Goal: Navigation & Orientation: Find specific page/section

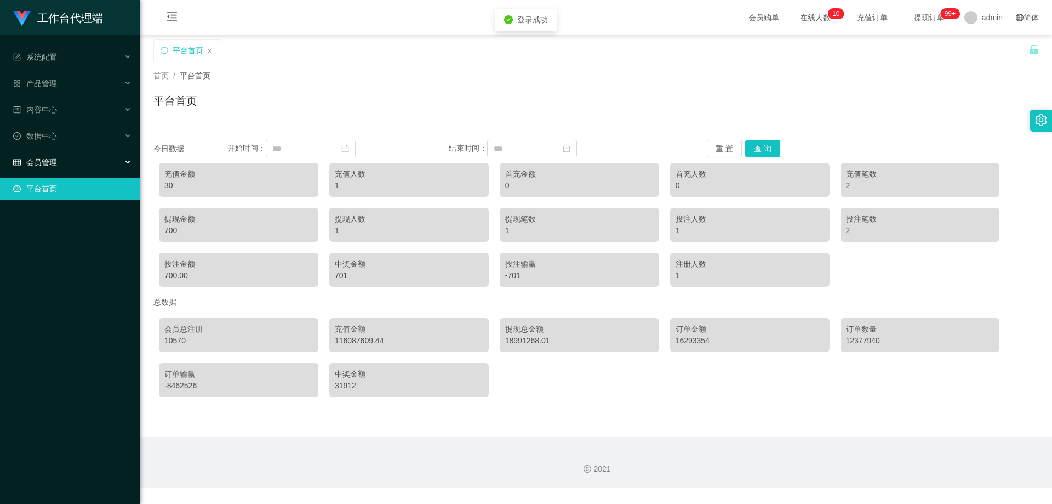
click at [44, 161] on span "会员管理" at bounding box center [35, 162] width 44 height 9
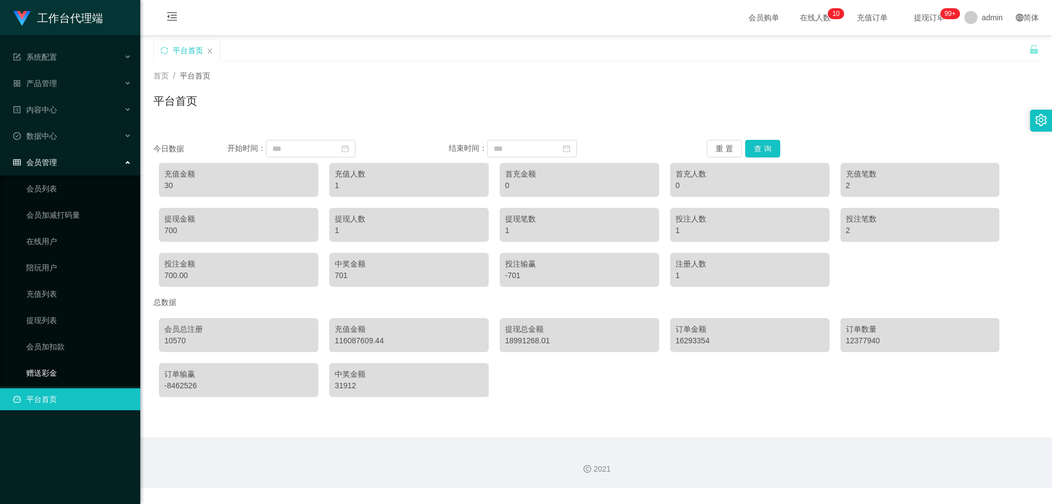
click at [59, 366] on link "赠送彩金" at bounding box center [78, 373] width 105 height 22
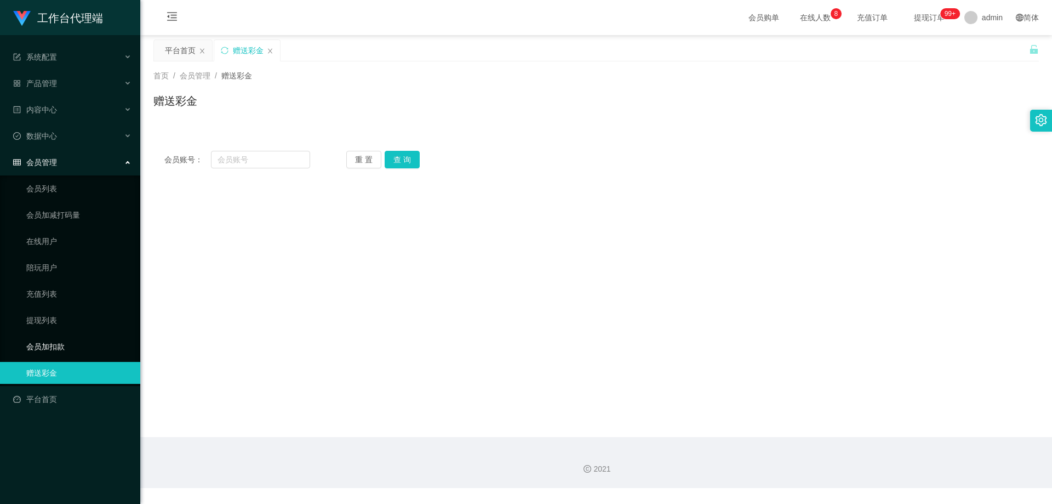
click at [76, 346] on link "会员加扣款" at bounding box center [78, 346] width 105 height 22
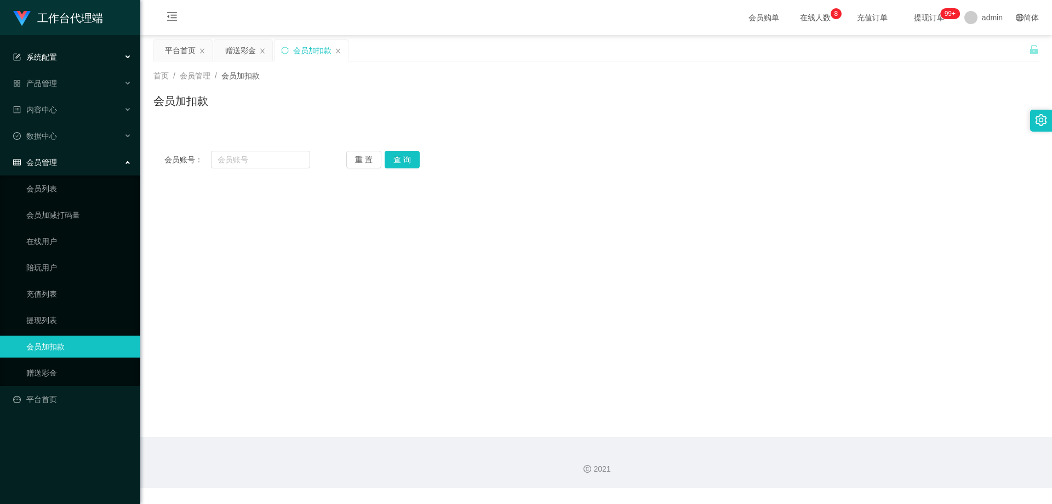
click at [65, 62] on div "系统配置" at bounding box center [70, 57] width 140 height 22
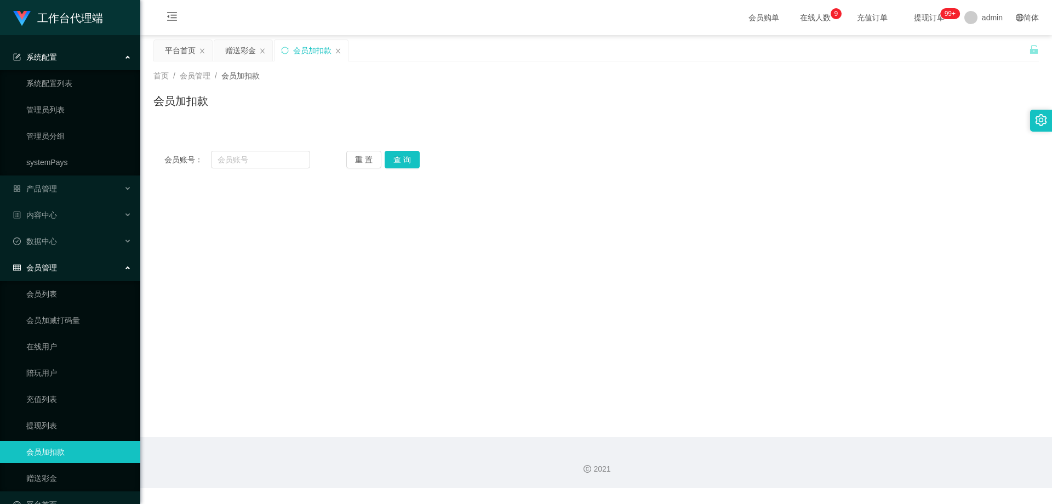
click at [65, 62] on div "系统配置" at bounding box center [70, 57] width 140 height 22
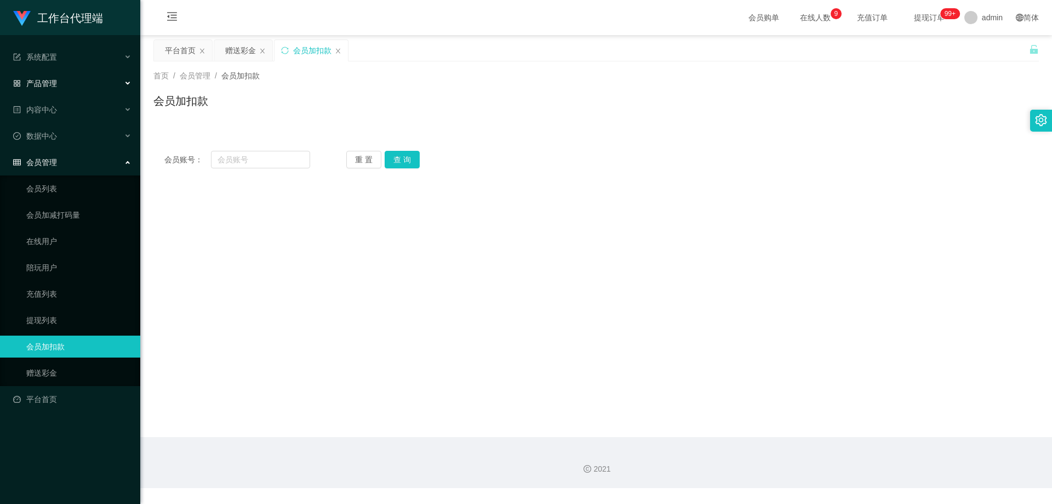
click at [62, 91] on div "产品管理" at bounding box center [70, 83] width 140 height 22
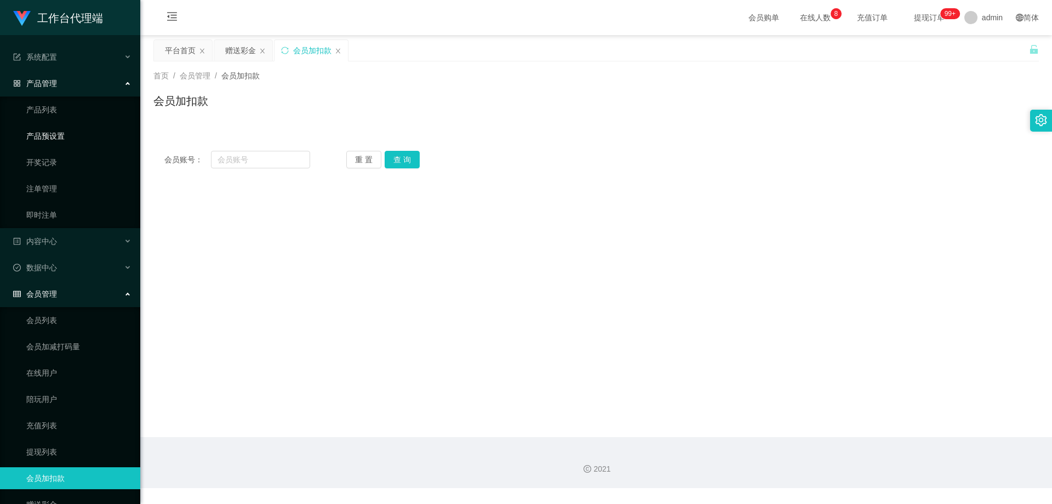
click at [63, 134] on link "产品预设置" at bounding box center [78, 136] width 105 height 22
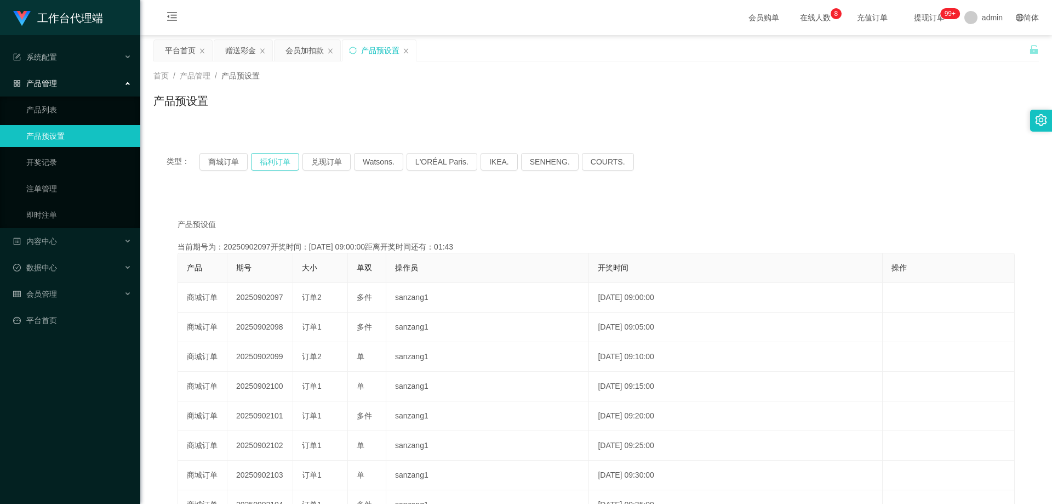
click at [282, 165] on button "福利订单" at bounding box center [275, 162] width 48 height 18
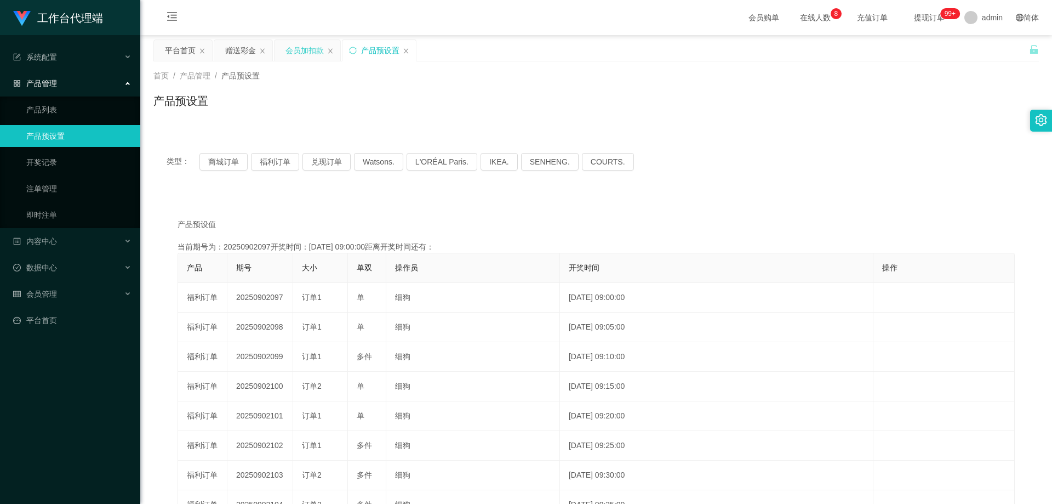
click at [307, 54] on div "会员加扣款" at bounding box center [305, 50] width 38 height 21
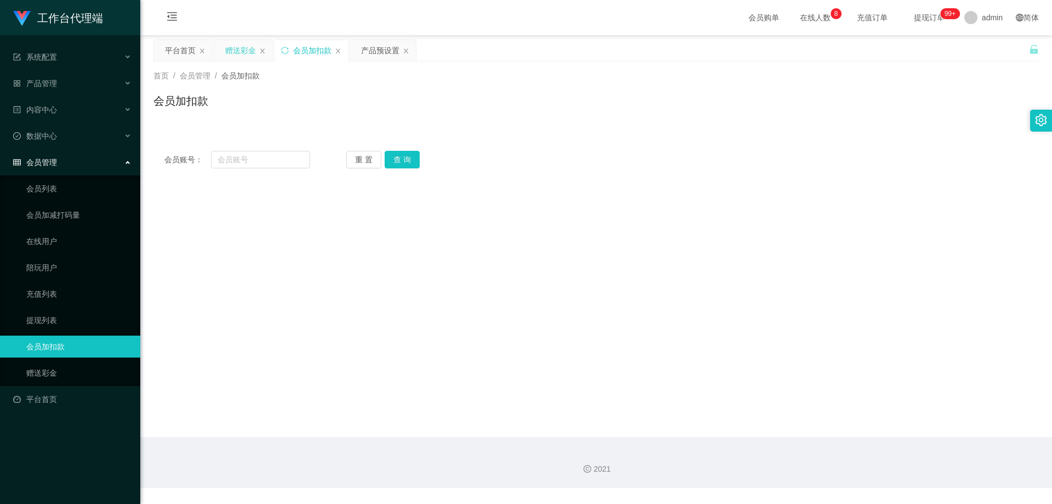
click at [228, 55] on div "赠送彩金" at bounding box center [240, 50] width 31 height 21
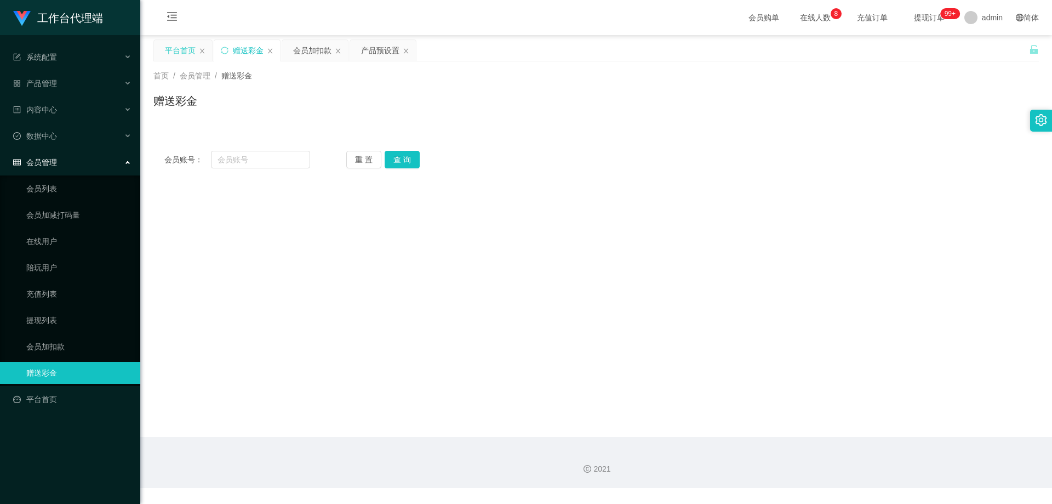
click at [191, 54] on div "平台首页" at bounding box center [180, 50] width 31 height 21
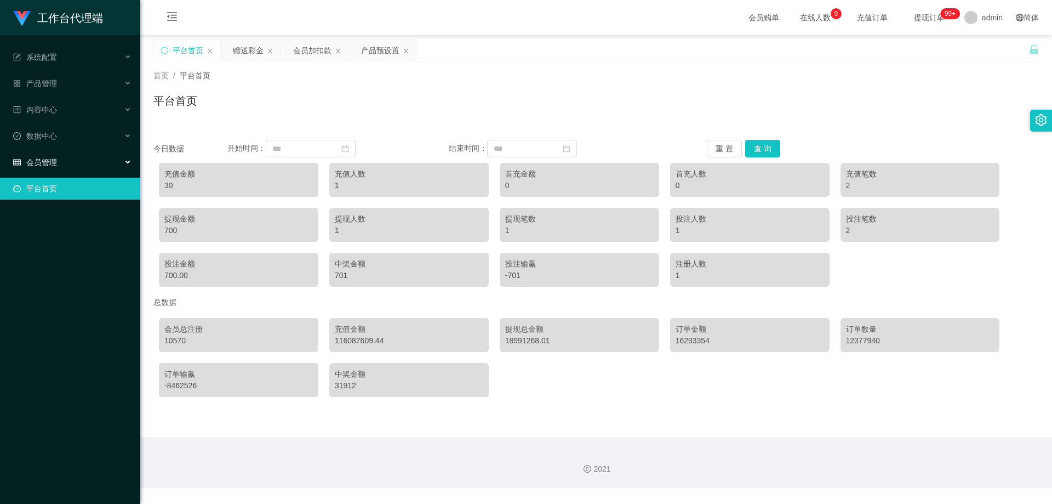
click at [53, 163] on span "会员管理" at bounding box center [35, 162] width 44 height 9
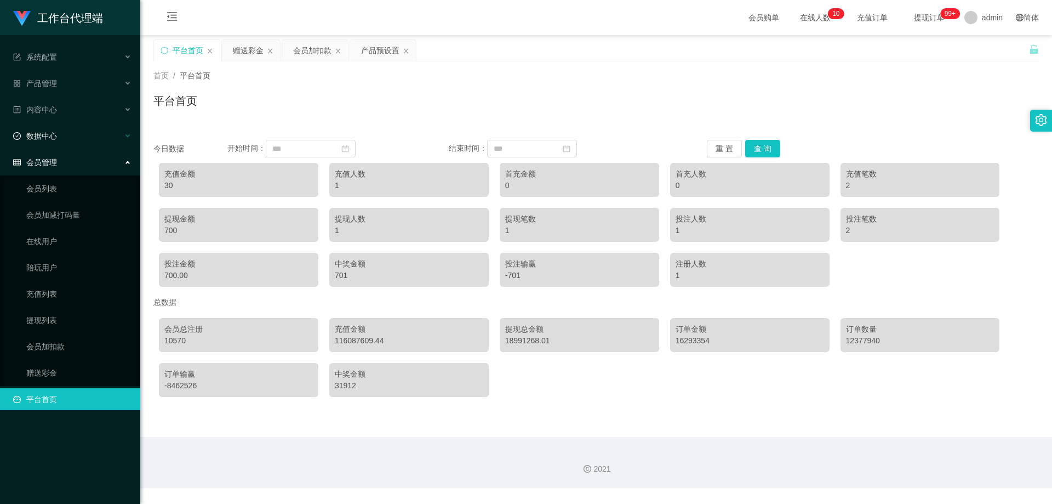
drag, startPoint x: 60, startPoint y: 154, endPoint x: 58, endPoint y: 130, distance: 23.7
click at [60, 154] on div "会员管理" at bounding box center [70, 162] width 140 height 22
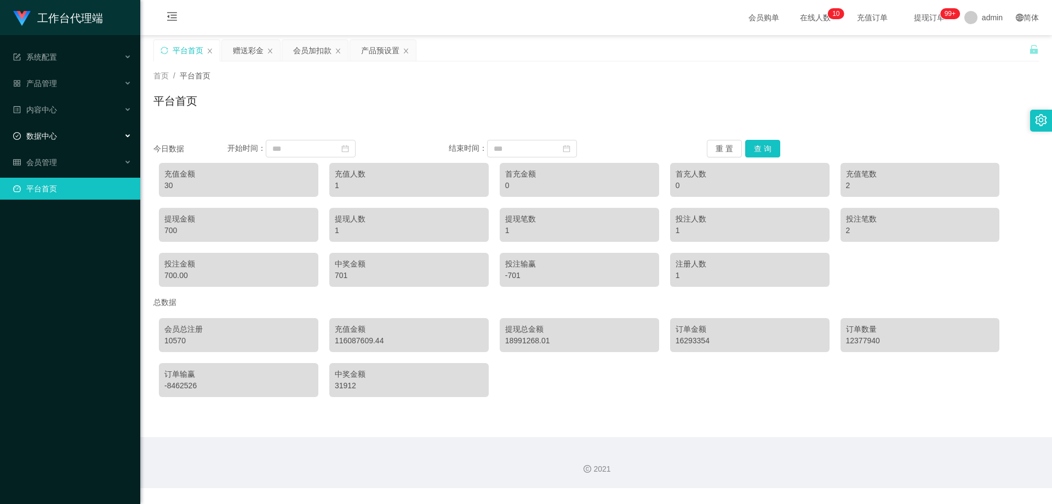
click at [58, 128] on div "数据中心" at bounding box center [70, 136] width 140 height 22
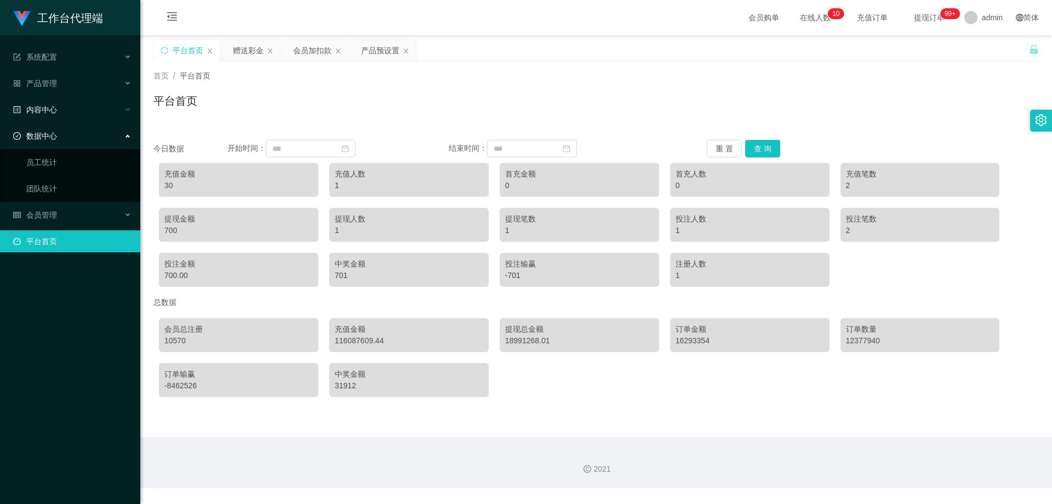
drag, startPoint x: 49, startPoint y: 133, endPoint x: 48, endPoint y: 110, distance: 22.5
click at [48, 133] on span "数据中心" at bounding box center [35, 136] width 44 height 9
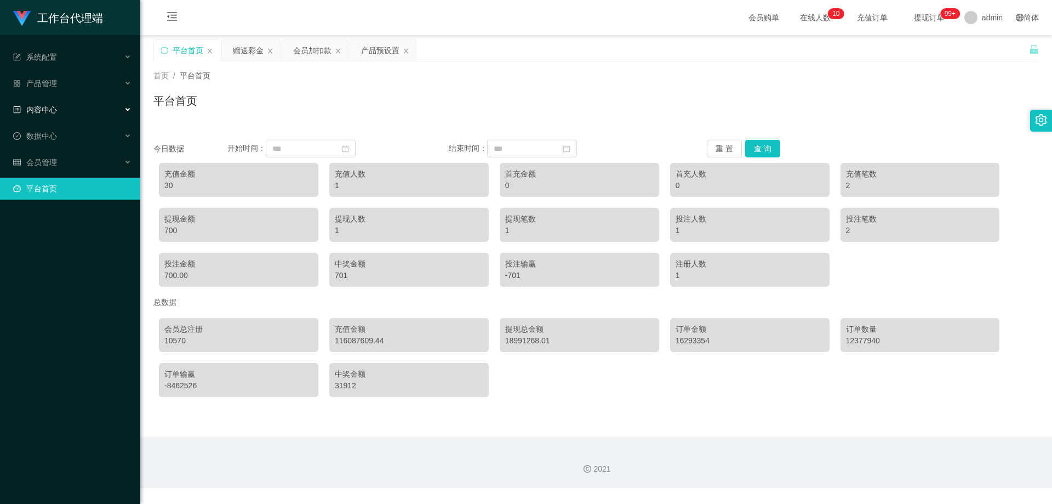
click at [48, 110] on span "内容中心" at bounding box center [35, 109] width 44 height 9
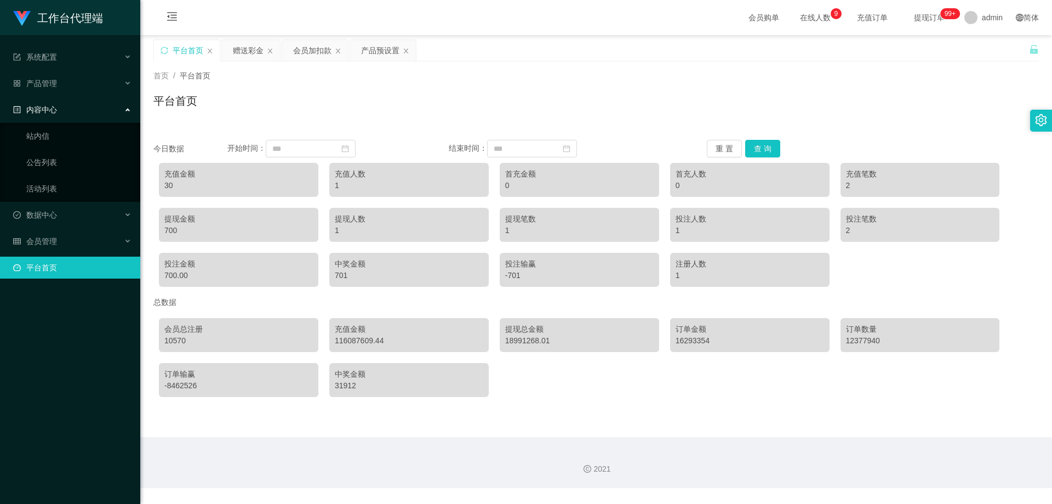
click at [61, 104] on div "内容中心" at bounding box center [70, 110] width 140 height 22
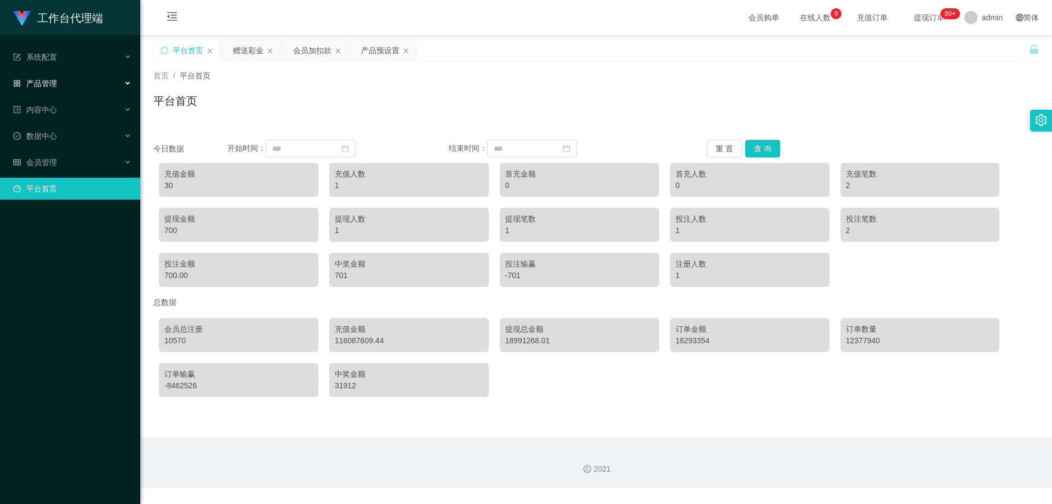
click at [56, 73] on div "产品管理" at bounding box center [70, 83] width 140 height 22
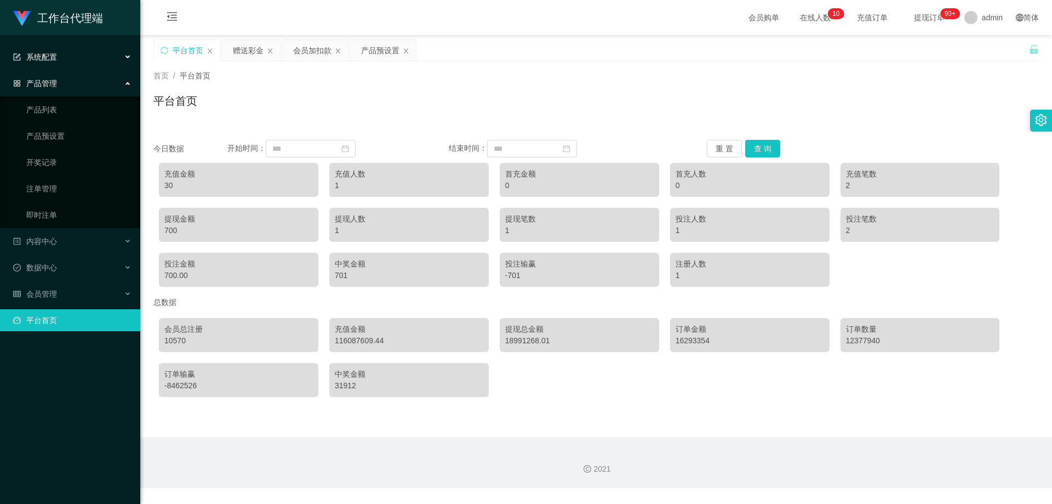
click at [55, 50] on div "系统配置" at bounding box center [70, 57] width 140 height 22
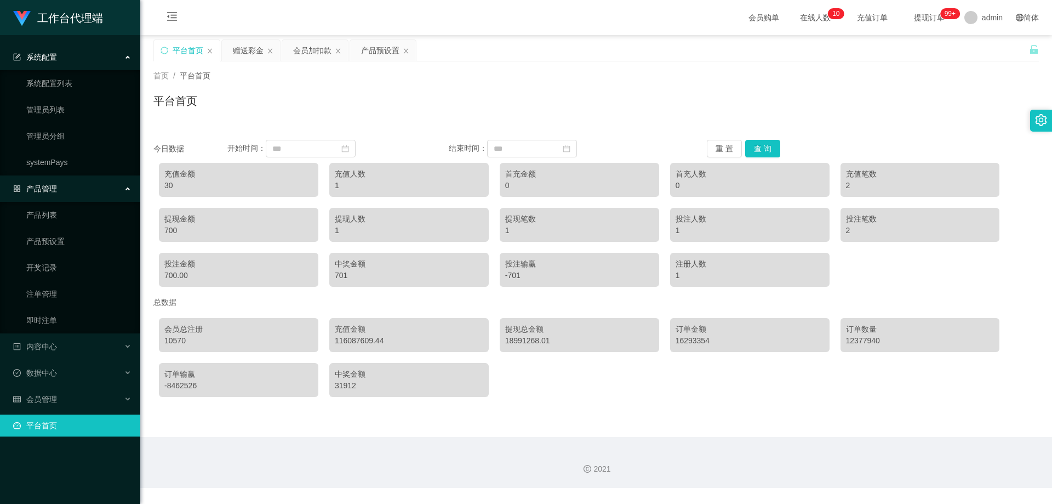
click at [81, 50] on div "系统配置" at bounding box center [70, 57] width 140 height 22
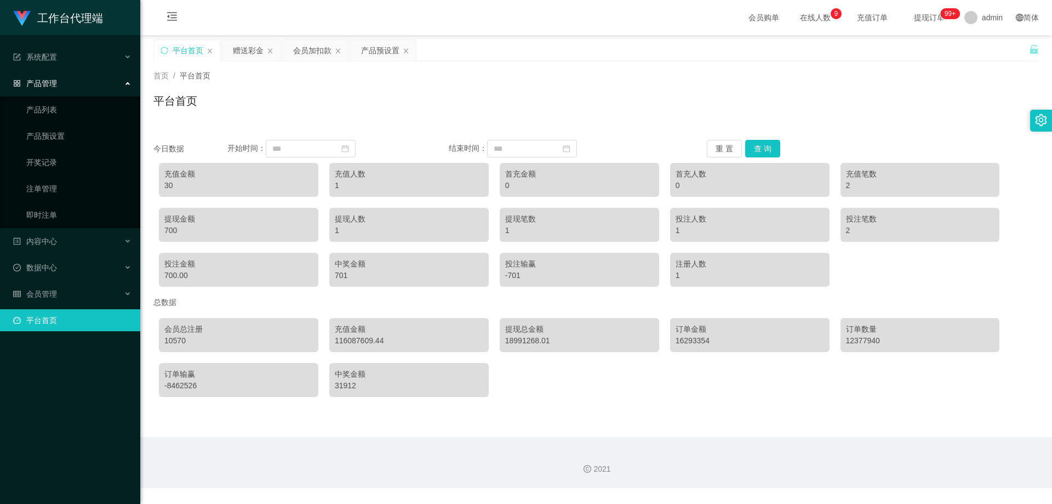
click at [66, 84] on div "产品管理" at bounding box center [70, 83] width 140 height 22
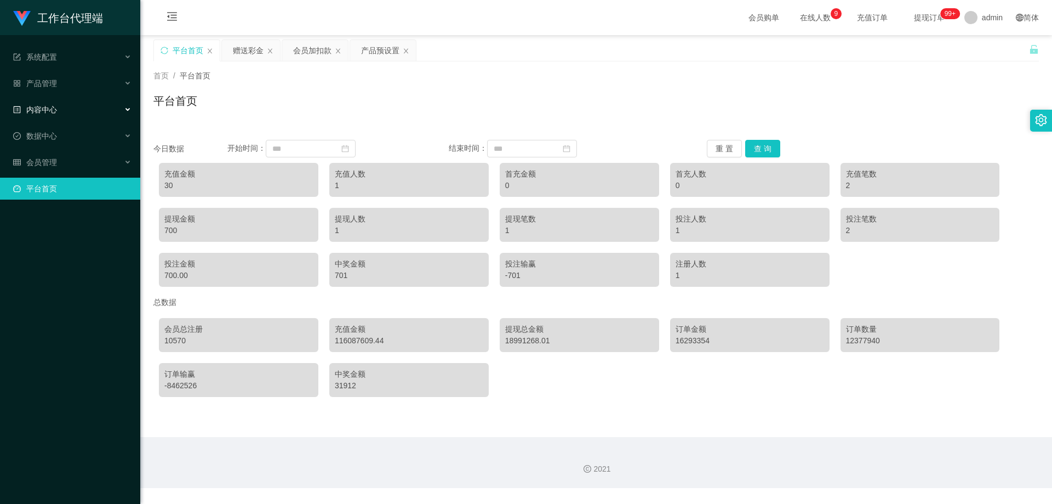
click at [58, 110] on div "内容中心" at bounding box center [70, 110] width 140 height 22
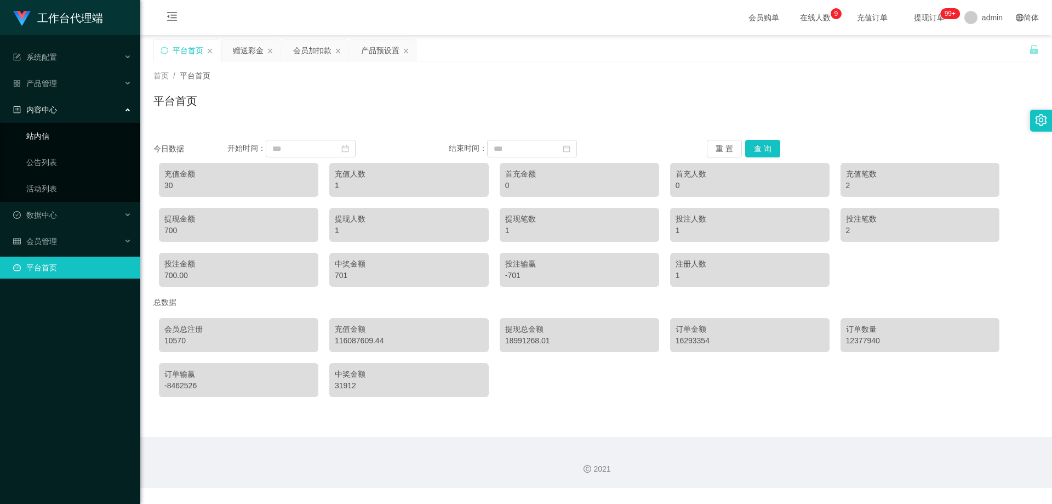
drag, startPoint x: 54, startPoint y: 112, endPoint x: 53, endPoint y: 131, distance: 18.7
click at [54, 112] on span "内容中心" at bounding box center [35, 109] width 44 height 9
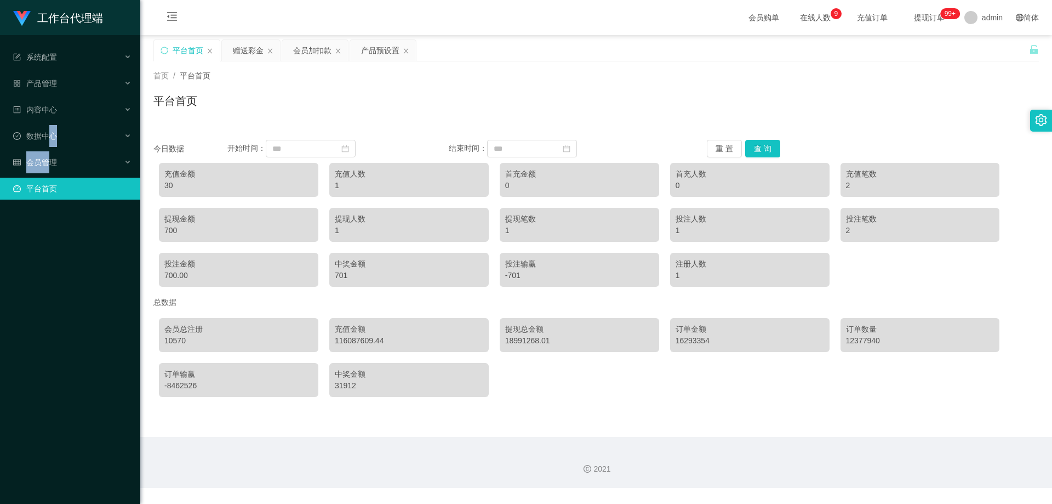
click at [52, 150] on ul "系统配置 系统配置列表 管理员列表 管理员分组 systemPays 产品管理 产品列表 产品预设置 开奖记录 注单管理 即时注单 内容中心 站内信 公告列表…" at bounding box center [70, 122] width 140 height 175
click at [48, 136] on span "数据中心" at bounding box center [35, 136] width 44 height 9
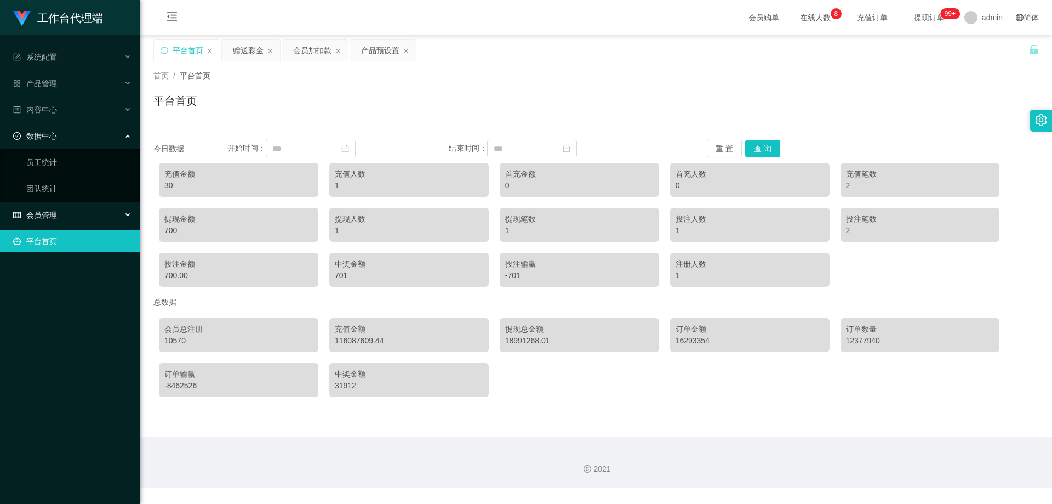
click at [61, 209] on div "会员管理" at bounding box center [70, 215] width 140 height 22
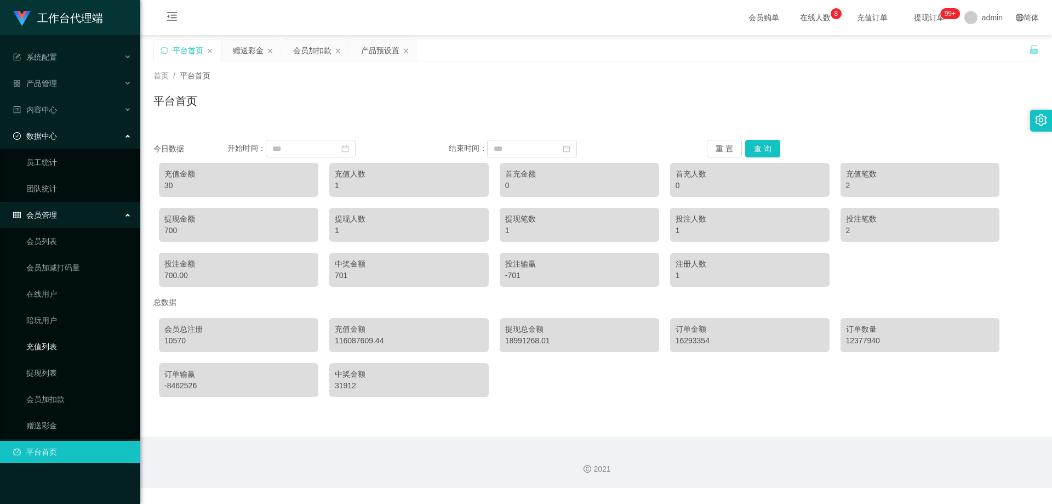
click at [59, 346] on link "充值列表" at bounding box center [78, 346] width 105 height 22
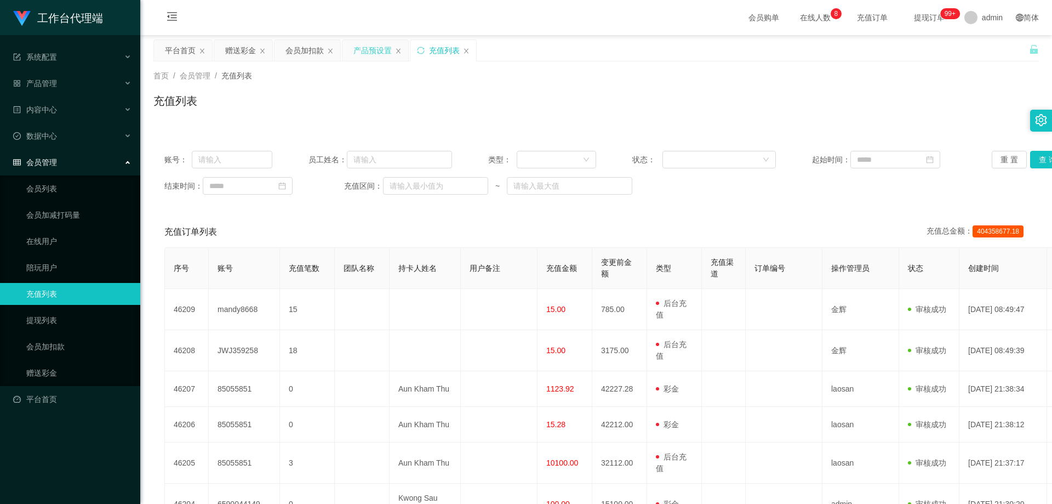
click at [385, 44] on div "产品预设置" at bounding box center [372, 50] width 38 height 21
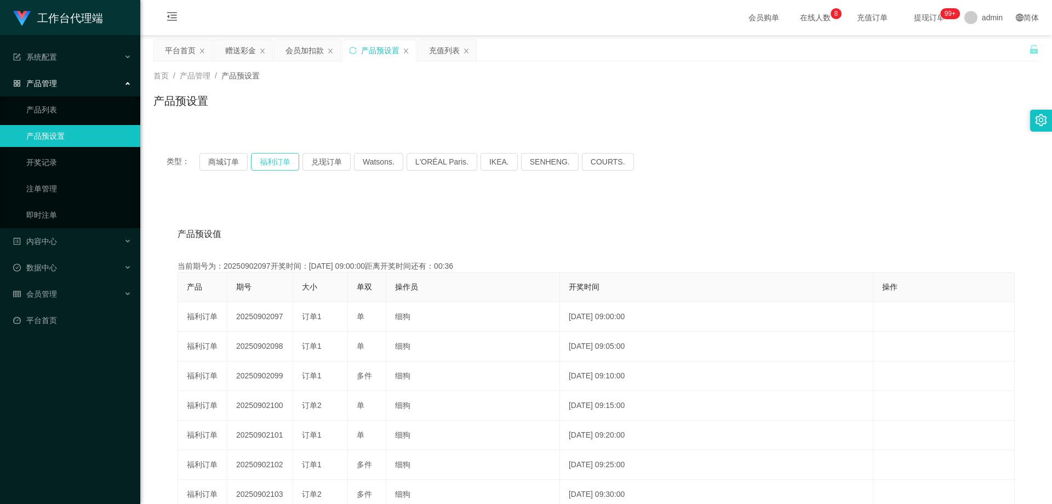
click at [269, 164] on button "福利订单" at bounding box center [275, 162] width 48 height 18
click at [355, 48] on icon "图标: sync" at bounding box center [352, 50] width 7 height 7
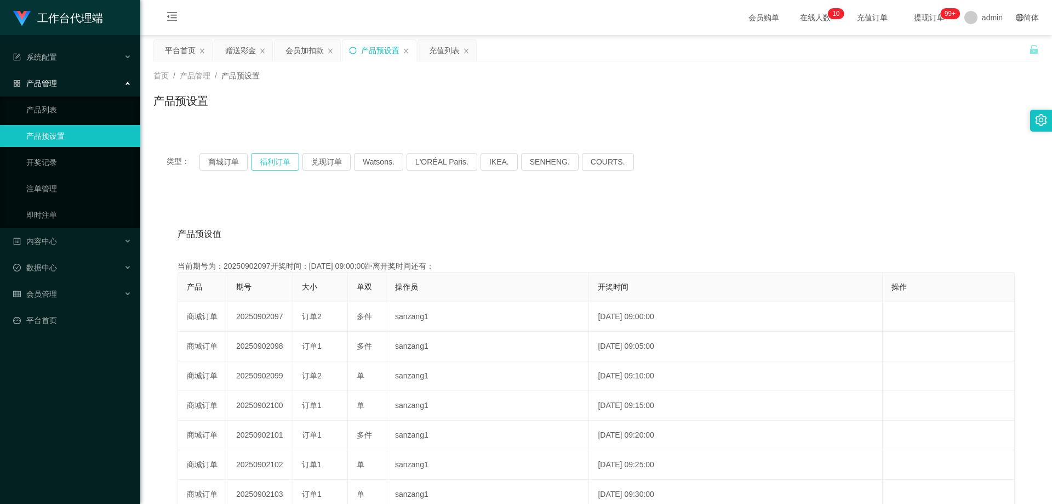
click at [284, 162] on button "福利订单" at bounding box center [275, 162] width 48 height 18
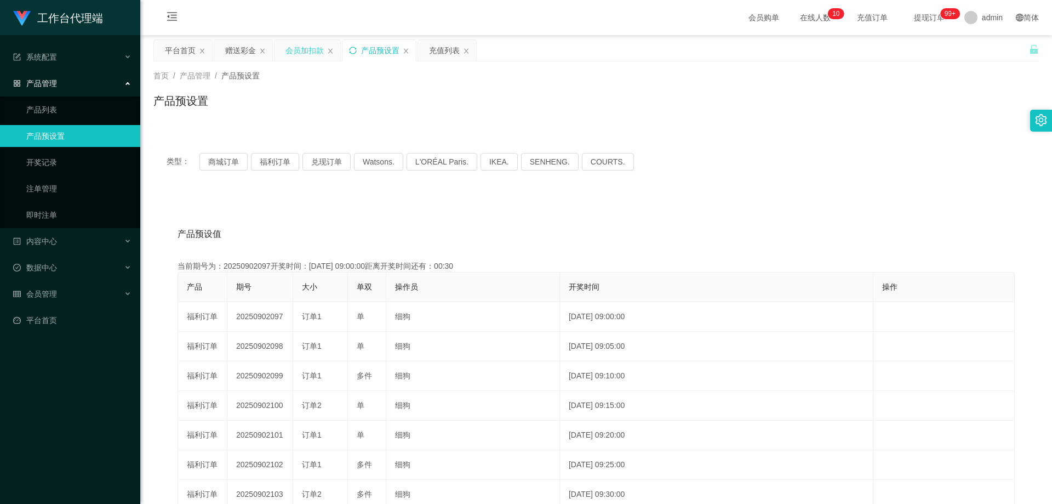
click at [310, 45] on div "会员加扣款" at bounding box center [305, 50] width 38 height 21
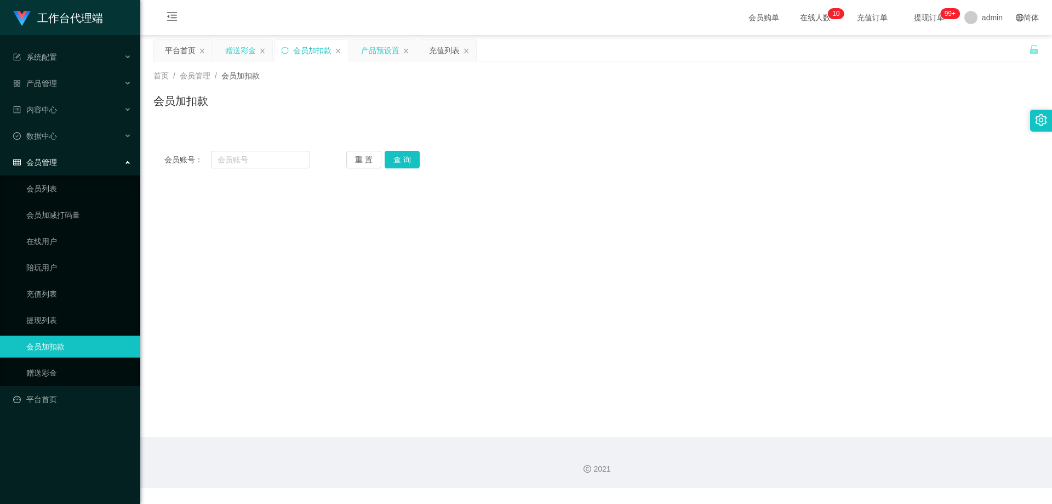
click at [242, 46] on div "赠送彩金" at bounding box center [240, 50] width 31 height 21
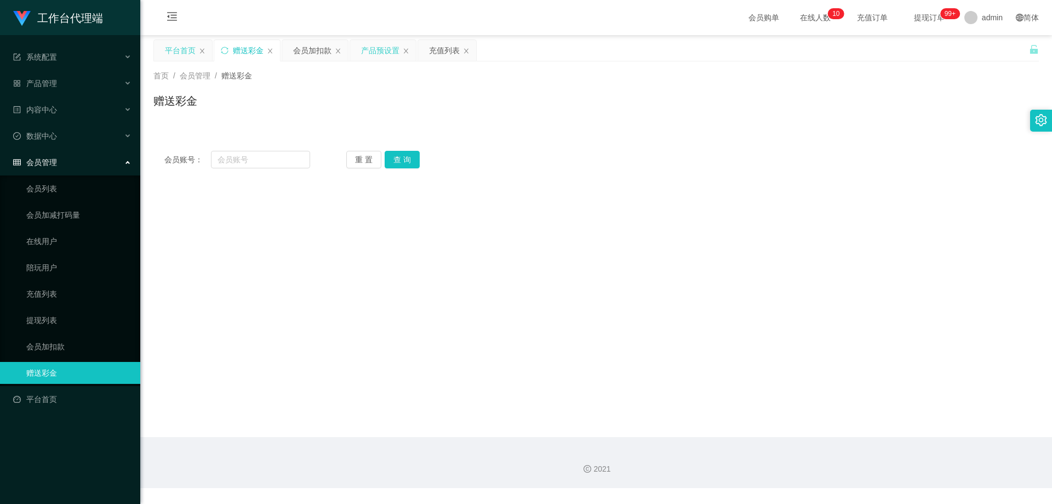
click at [175, 46] on div "平台首页" at bounding box center [180, 50] width 31 height 21
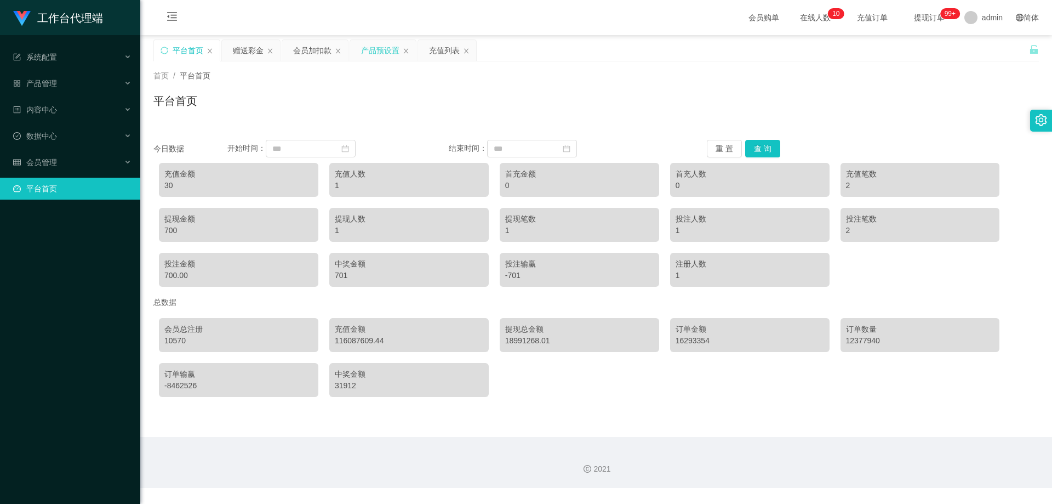
click at [209, 45] on div "平台首页" at bounding box center [187, 50] width 66 height 21
click at [208, 49] on icon "图标: close" at bounding box center [210, 50] width 4 height 5
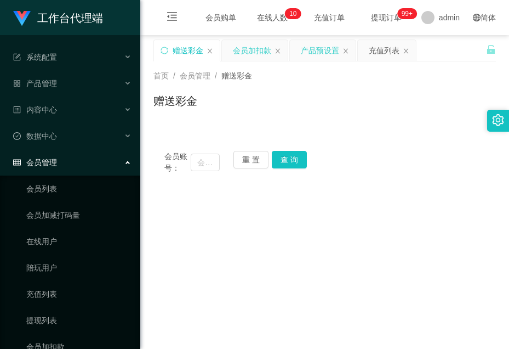
click at [238, 52] on div "会员加扣款" at bounding box center [252, 50] width 38 height 21
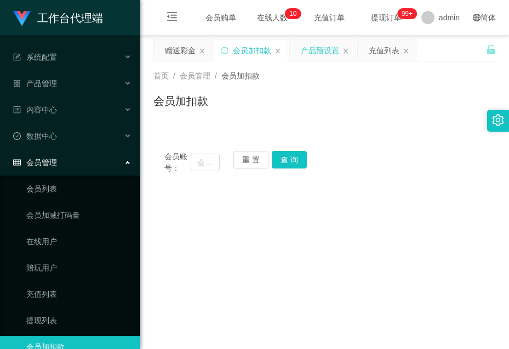
click at [313, 48] on div "产品预设置" at bounding box center [320, 50] width 38 height 21
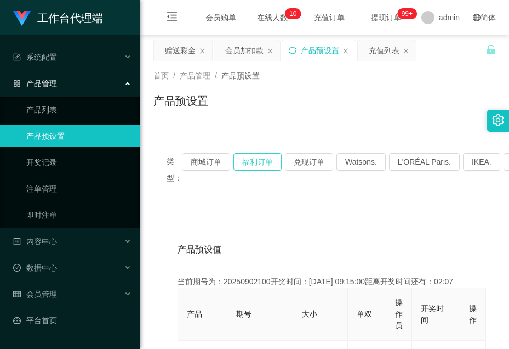
click at [253, 162] on button "福利订单" at bounding box center [257, 162] width 48 height 18
click at [299, 49] on div "产品预设置" at bounding box center [318, 50] width 73 height 21
drag, startPoint x: 289, startPoint y: 45, endPoint x: 289, endPoint y: 64, distance: 18.6
click at [289, 47] on div "产品预设置" at bounding box center [318, 50] width 73 height 21
drag, startPoint x: 288, startPoint y: 43, endPoint x: 288, endPoint y: 53, distance: 10.4
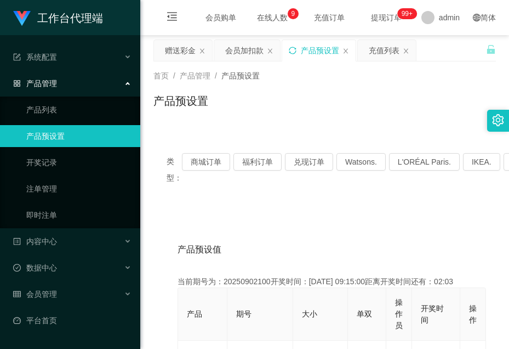
click at [288, 43] on div "产品预设置" at bounding box center [318, 50] width 73 height 21
click at [289, 44] on div "产品预设置" at bounding box center [318, 50] width 73 height 21
click at [289, 50] on icon "图标: sync" at bounding box center [293, 51] width 8 height 8
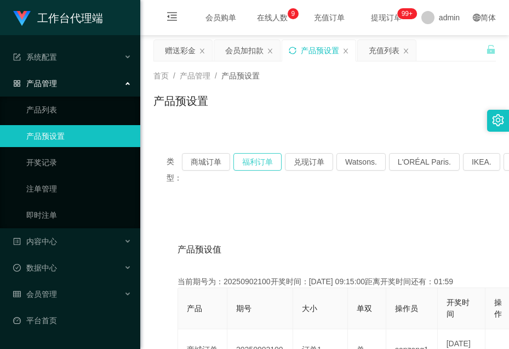
click at [270, 163] on button "福利订单" at bounding box center [257, 162] width 48 height 18
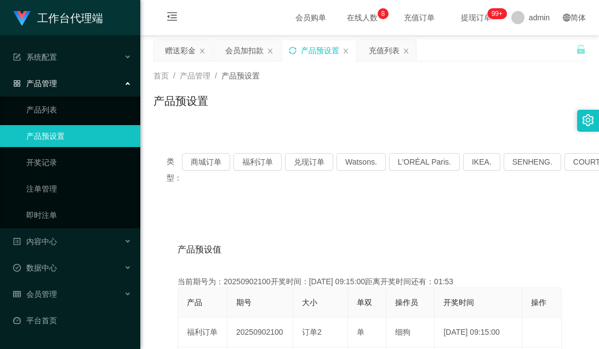
drag, startPoint x: 387, startPoint y: 51, endPoint x: 383, endPoint y: 67, distance: 16.9
click at [386, 52] on div "充值列表" at bounding box center [384, 50] width 31 height 21
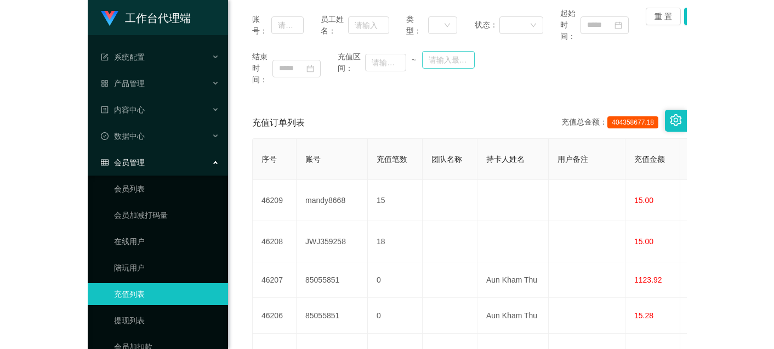
scroll to position [110, 0]
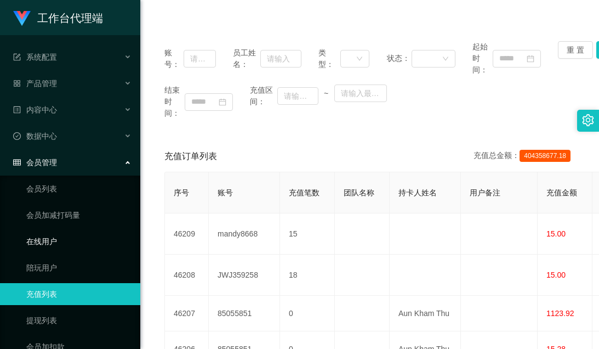
click at [69, 244] on link "在线用户" at bounding box center [78, 241] width 105 height 22
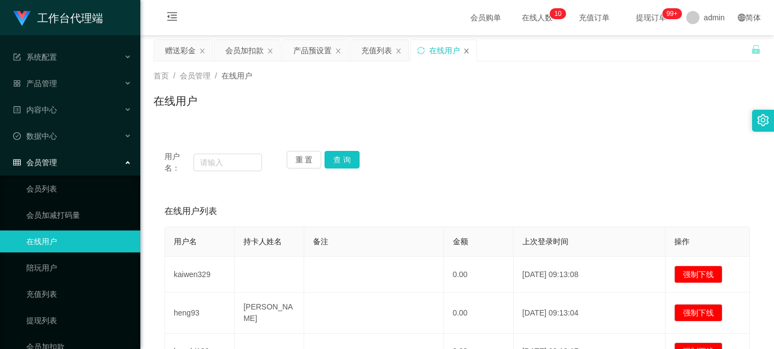
click at [466, 50] on icon "图标: close" at bounding box center [466, 50] width 4 height 5
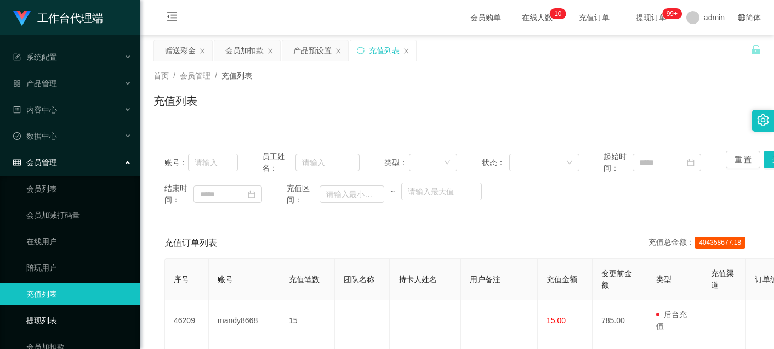
click at [53, 316] on link "提现列表" at bounding box center [78, 320] width 105 height 22
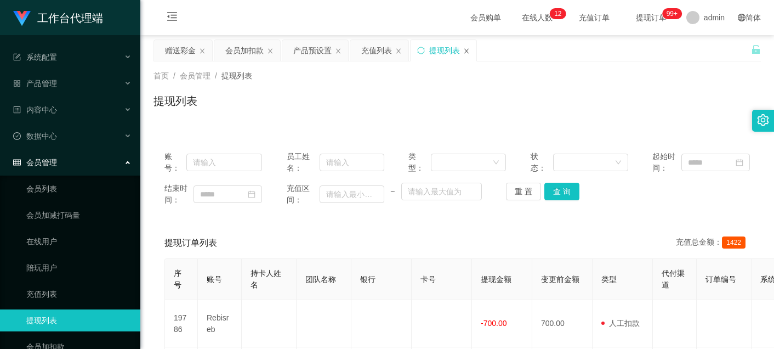
click at [465, 48] on icon "图标: close" at bounding box center [466, 51] width 7 height 7
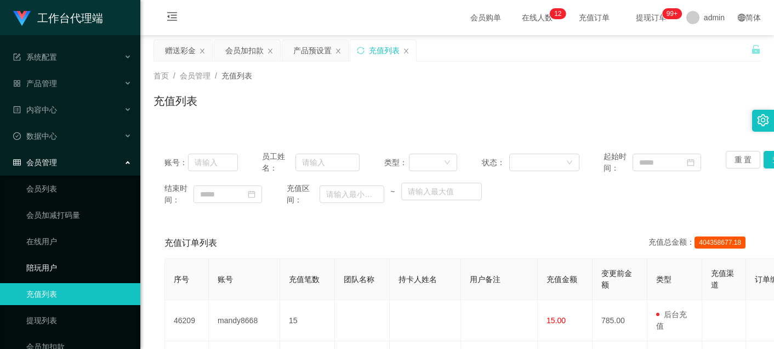
click at [58, 266] on link "陪玩用户" at bounding box center [78, 267] width 105 height 22
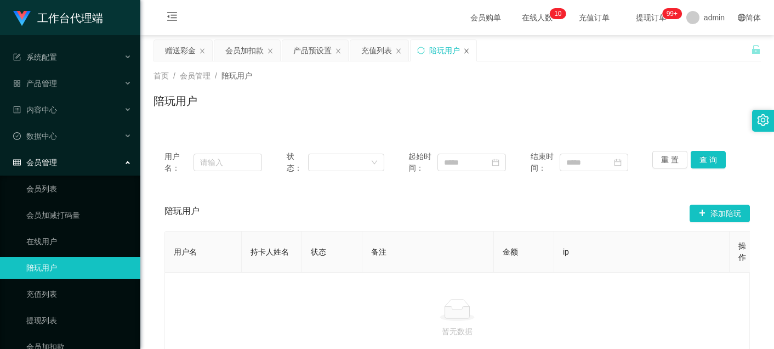
click at [468, 48] on icon "图标: close" at bounding box center [466, 51] width 7 height 7
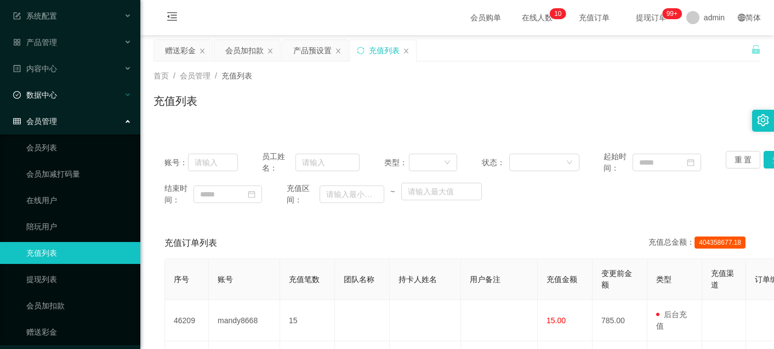
scroll to position [72, 0]
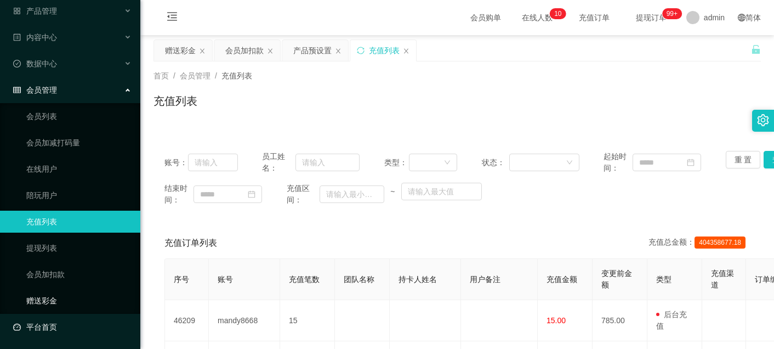
drag, startPoint x: 59, startPoint y: 321, endPoint x: 62, endPoint y: 304, distance: 17.3
click at [59, 322] on link "平台首页" at bounding box center [72, 327] width 118 height 22
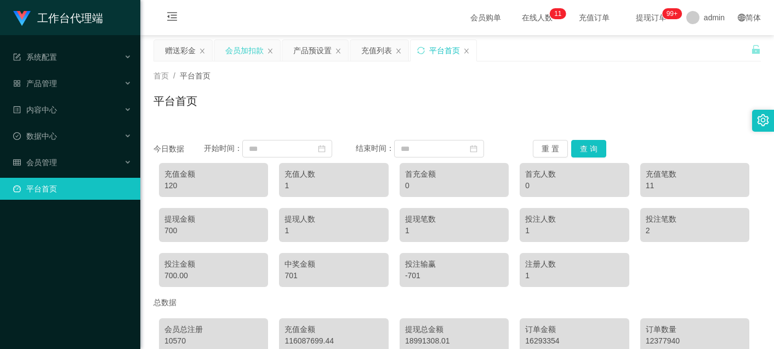
click at [241, 52] on div "会员加扣款" at bounding box center [244, 50] width 38 height 21
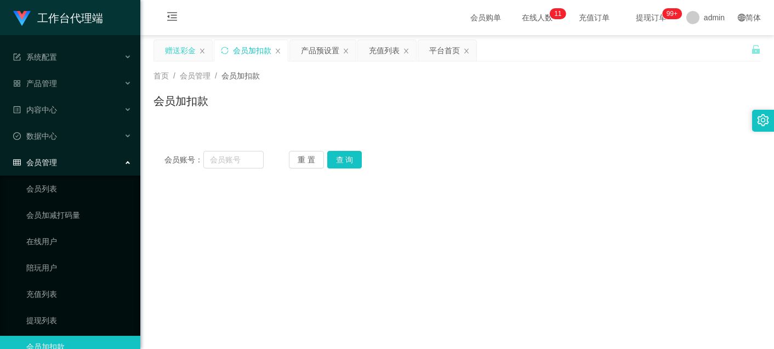
drag, startPoint x: 310, startPoint y: 50, endPoint x: 185, endPoint y: 44, distance: 125.6
click at [185, 44] on div "赠送彩金 会员加扣款 产品预设置 充值列表 平台首页" at bounding box center [315, 58] width 324 height 38
click at [467, 48] on icon "图标: close" at bounding box center [466, 51] width 7 height 7
